Goal: Transaction & Acquisition: Purchase product/service

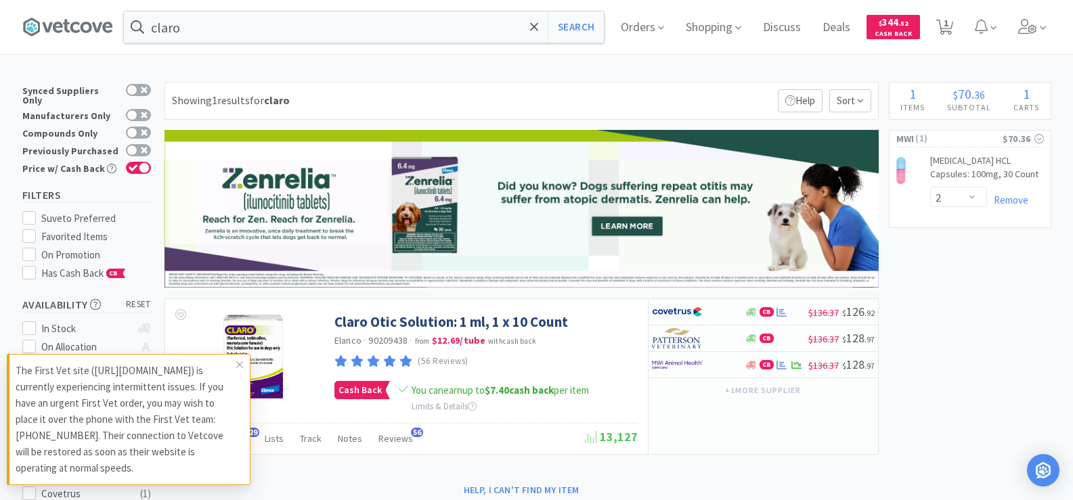
select select "2"
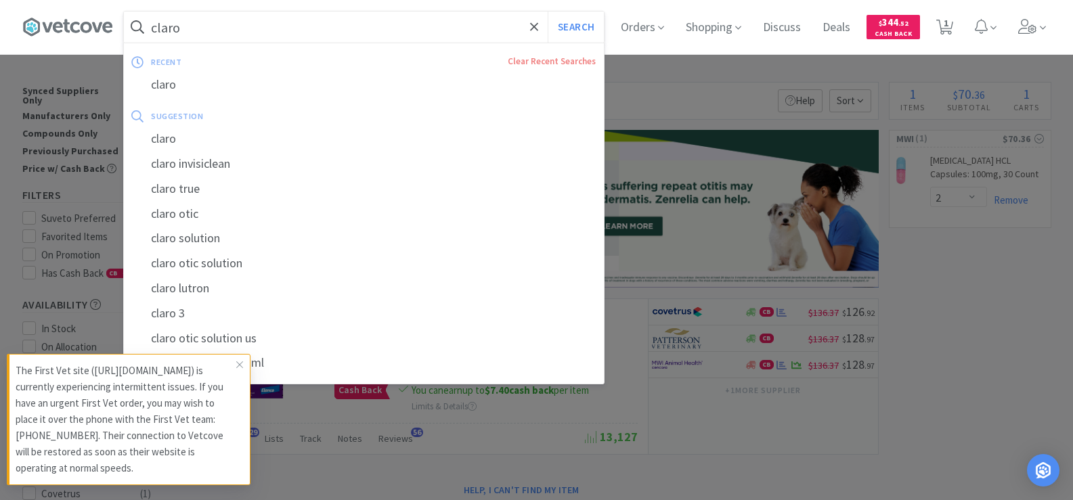
click at [198, 30] on input "claro" at bounding box center [364, 27] width 480 height 31
type input "a"
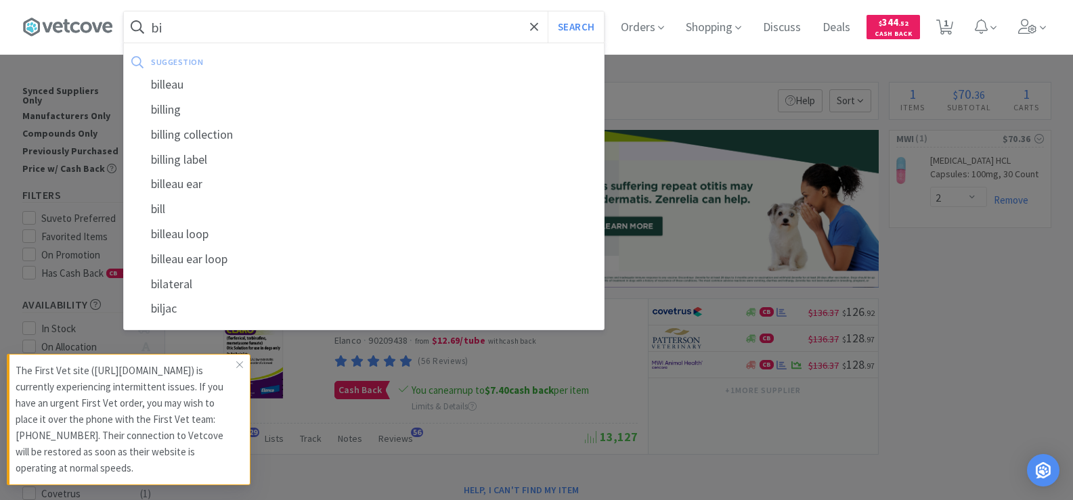
type input "b"
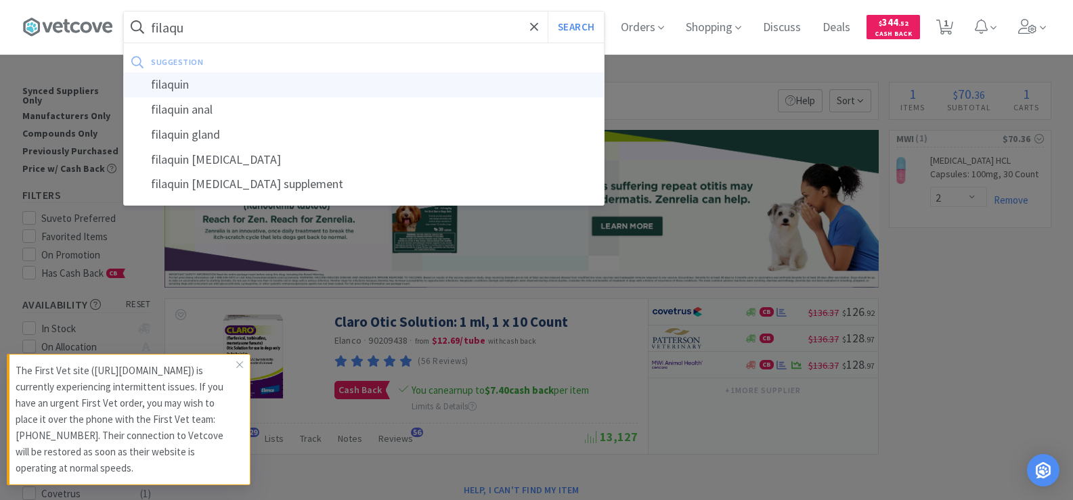
click at [188, 87] on div "filaquin" at bounding box center [364, 84] width 480 height 25
type input "filaquin"
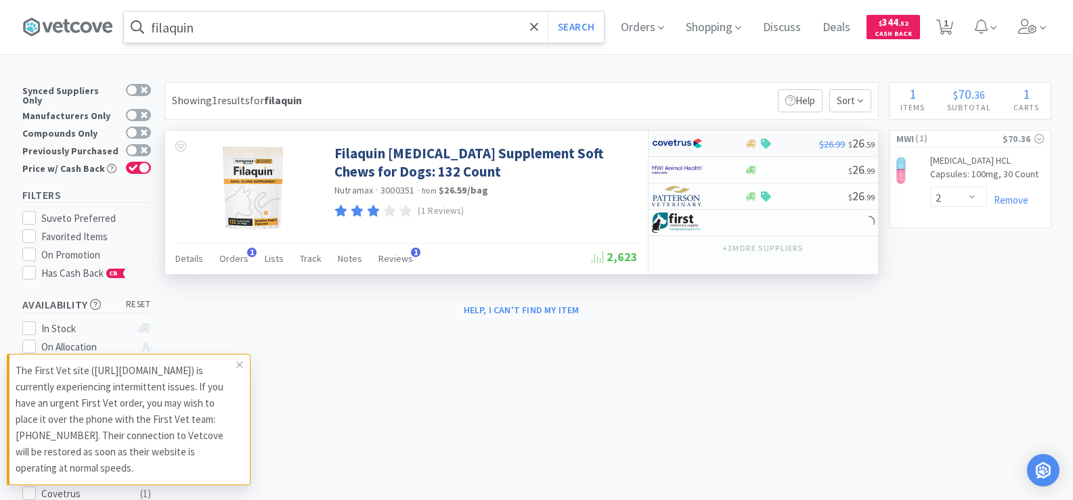
click at [681, 146] on img at bounding box center [677, 143] width 51 height 20
select select "1"
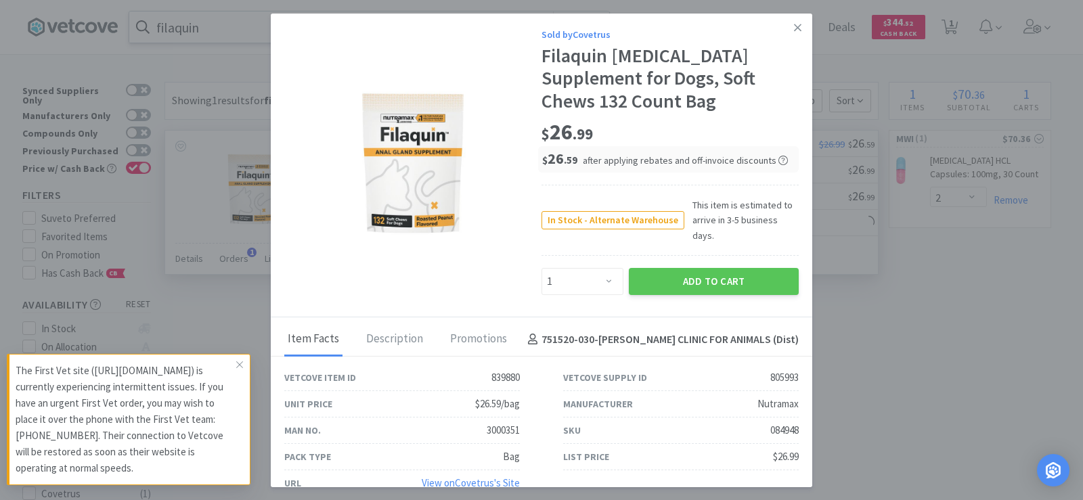
click at [434, 194] on img at bounding box center [413, 161] width 176 height 176
click at [765, 268] on button "Add to Cart" at bounding box center [714, 281] width 170 height 27
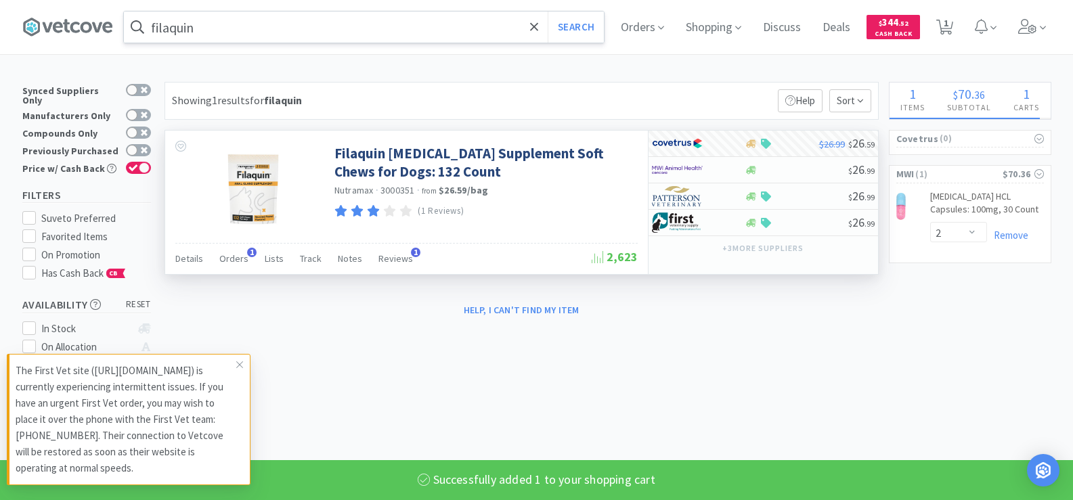
select select "1"
